Goal: Find specific page/section: Find specific page/section

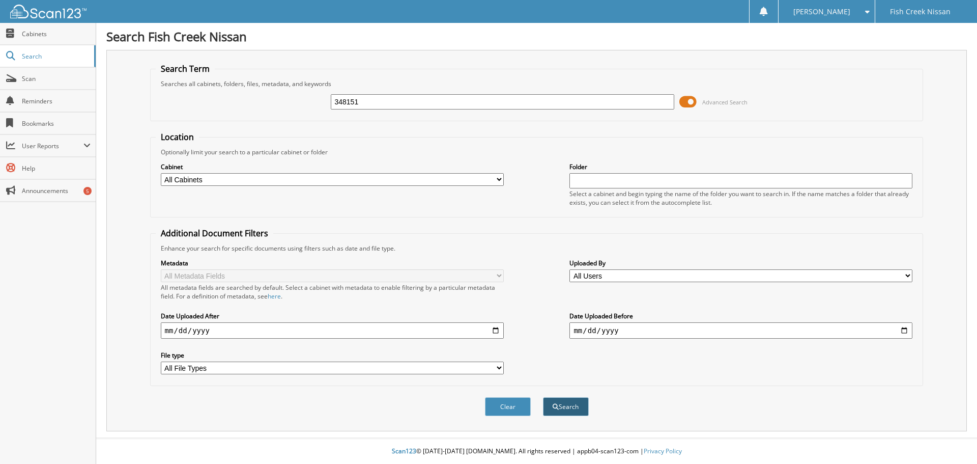
type input "348151"
click at [557, 412] on button "Search" at bounding box center [566, 406] width 46 height 19
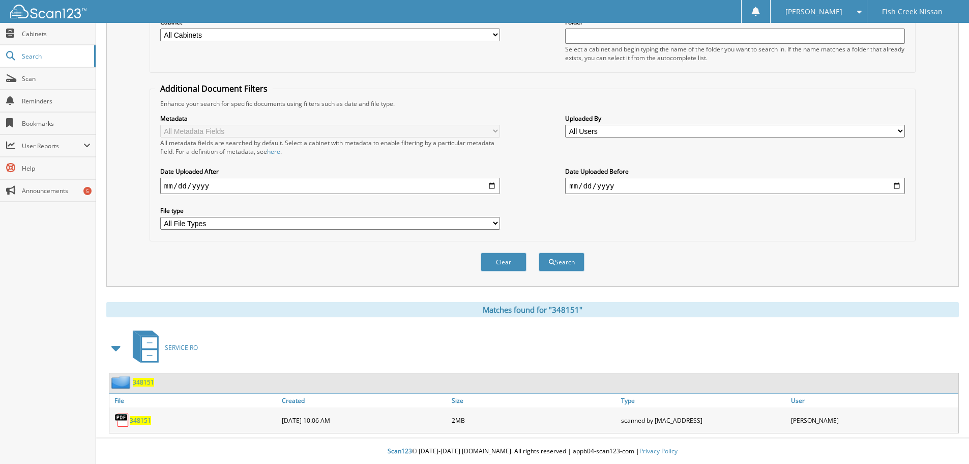
scroll to position [145, 0]
click at [148, 418] on span "348151" at bounding box center [140, 420] width 21 height 9
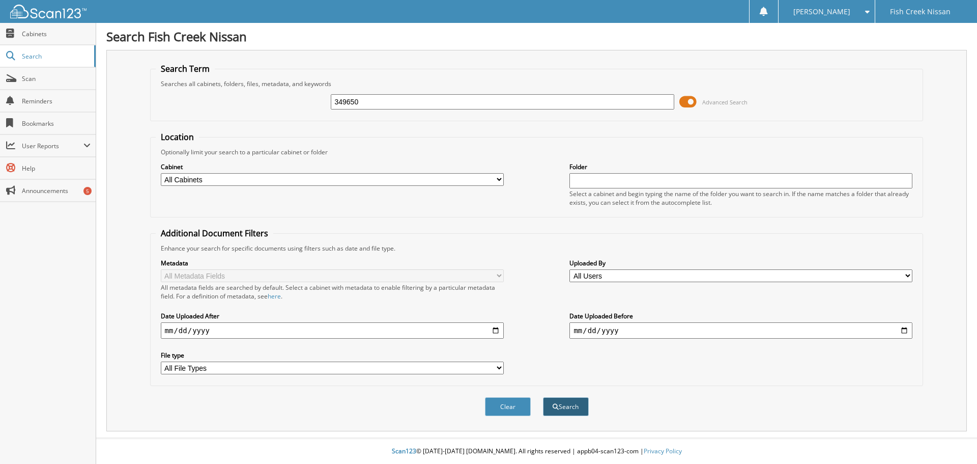
type input "349650"
click at [583, 406] on button "Search" at bounding box center [566, 406] width 46 height 19
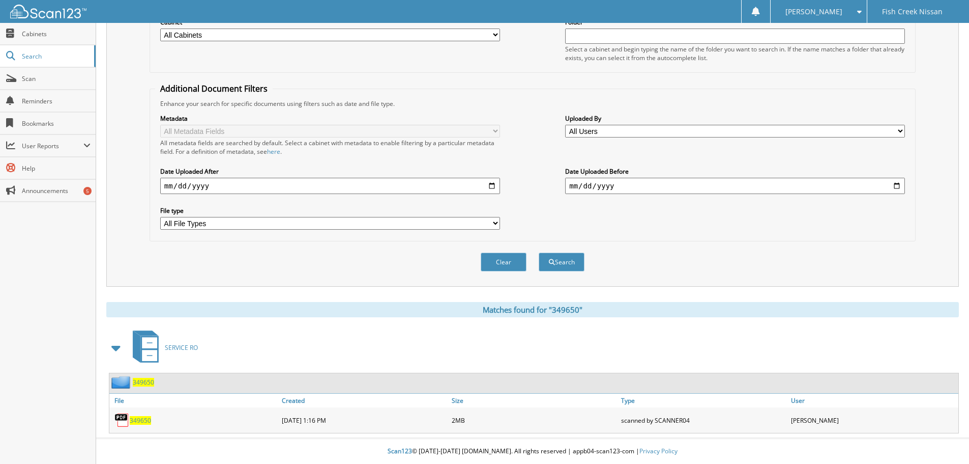
scroll to position [145, 0]
click at [138, 421] on span "349650" at bounding box center [140, 420] width 21 height 9
